Goal: Task Accomplishment & Management: Manage account settings

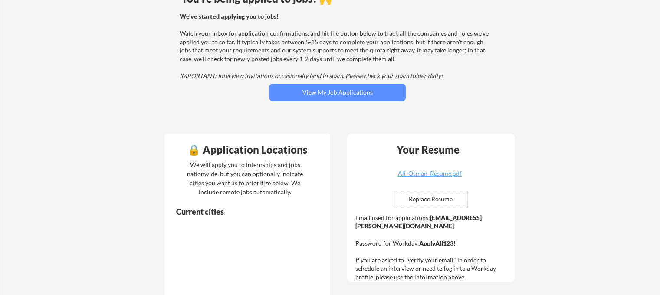
scroll to position [87, 0]
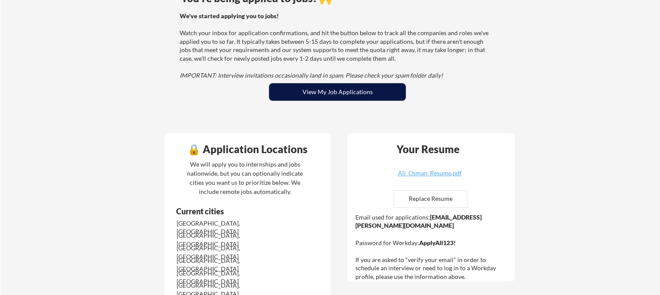
click at [324, 100] on button "View My Job Applications" at bounding box center [337, 91] width 137 height 17
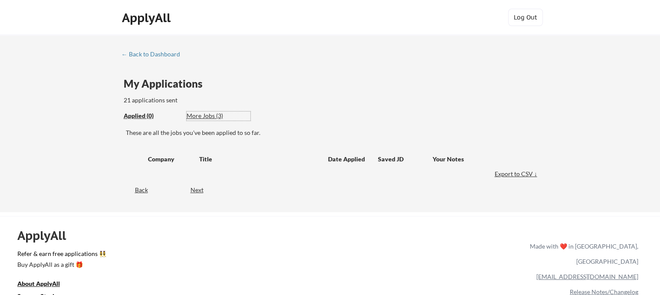
click at [188, 117] on div "More Jobs (3)" at bounding box center [219, 116] width 64 height 9
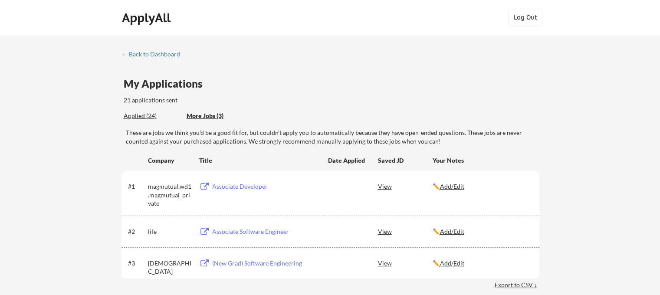
click at [223, 186] on div "Associate Developer" at bounding box center [266, 186] width 108 height 9
